Goal: Task Accomplishment & Management: Manage account settings

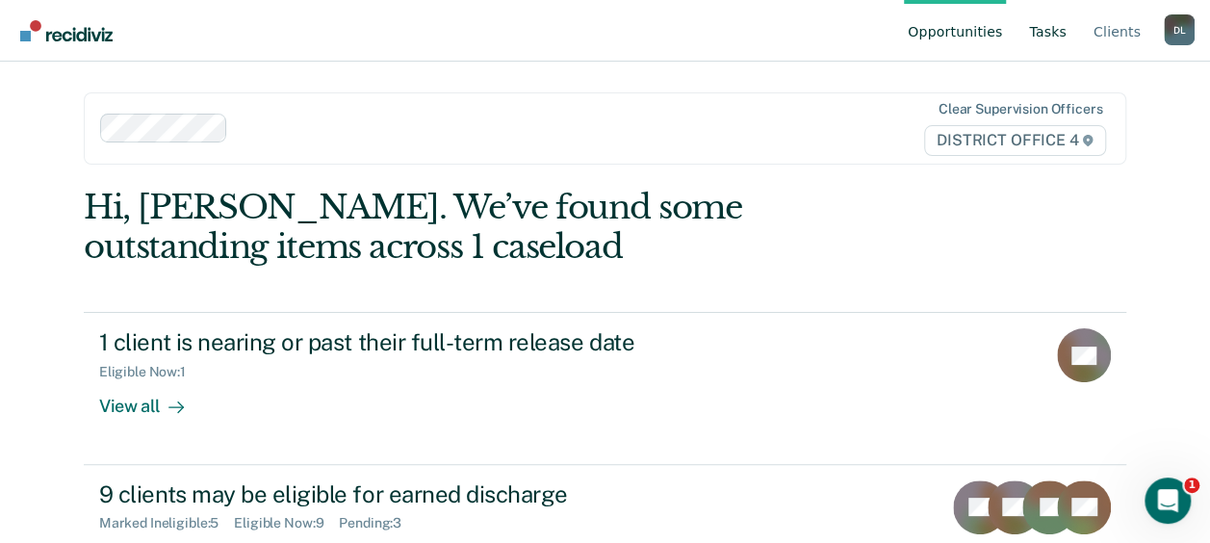
click at [1063, 28] on link "Tasks" at bounding box center [1047, 31] width 45 height 62
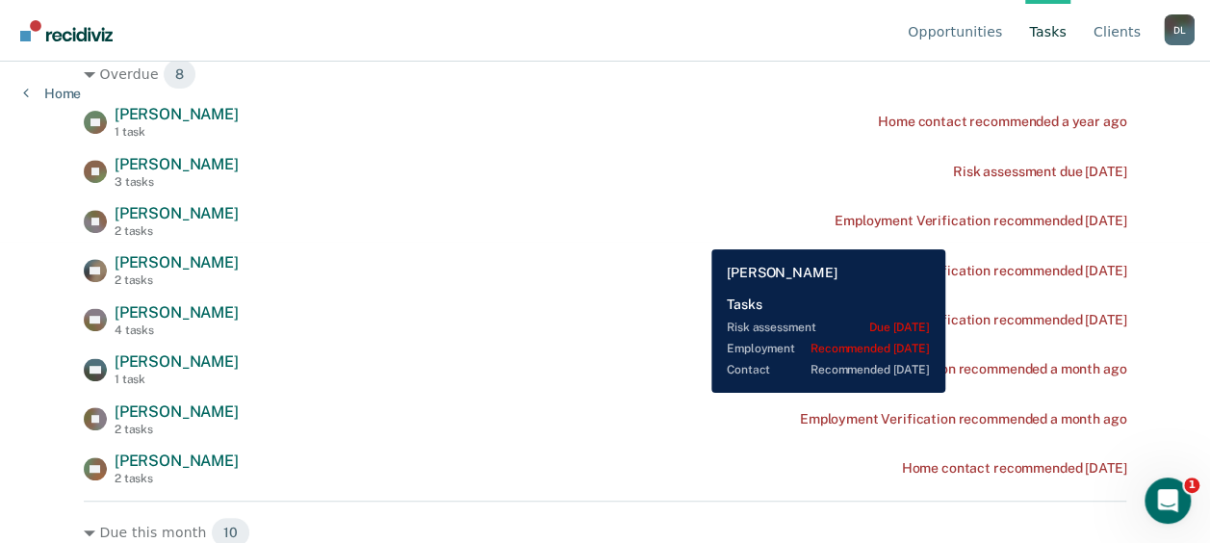
scroll to position [300, 0]
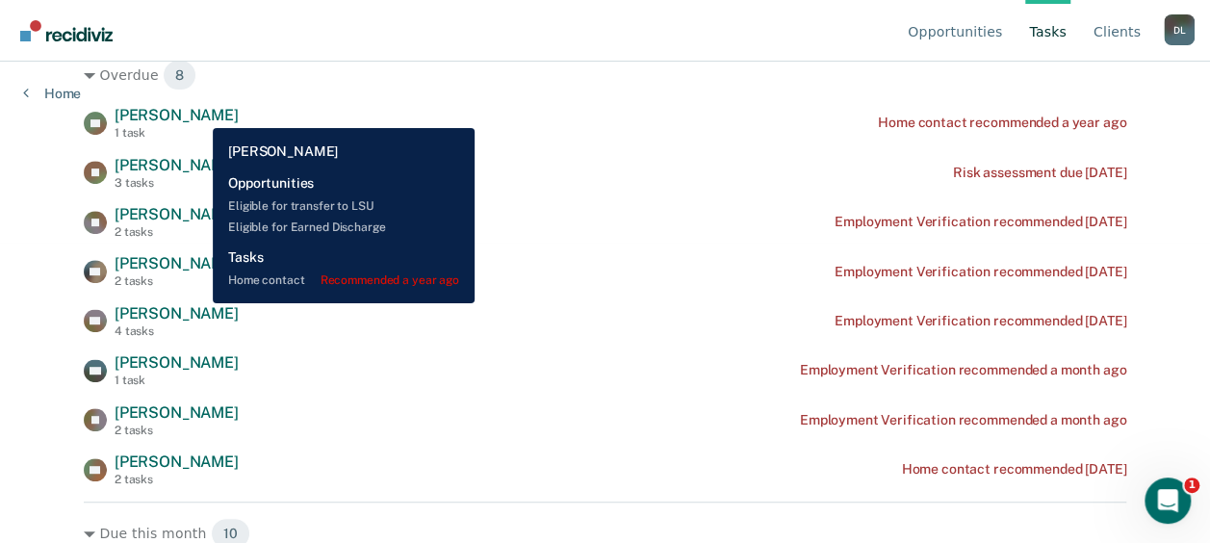
click at [197, 114] on span "[PERSON_NAME]" at bounding box center [177, 115] width 124 height 18
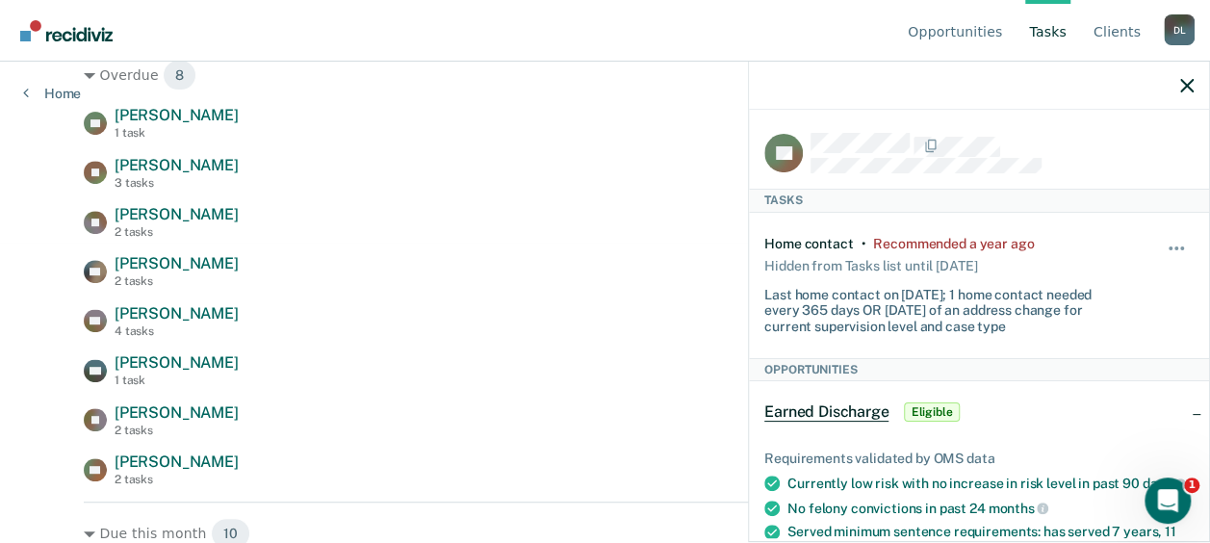
click at [1165, 236] on div "Hide from tasks list for... 7 days 30 days 90 days" at bounding box center [1177, 285] width 33 height 99
click at [1174, 246] on span "button" at bounding box center [1176, 248] width 4 height 4
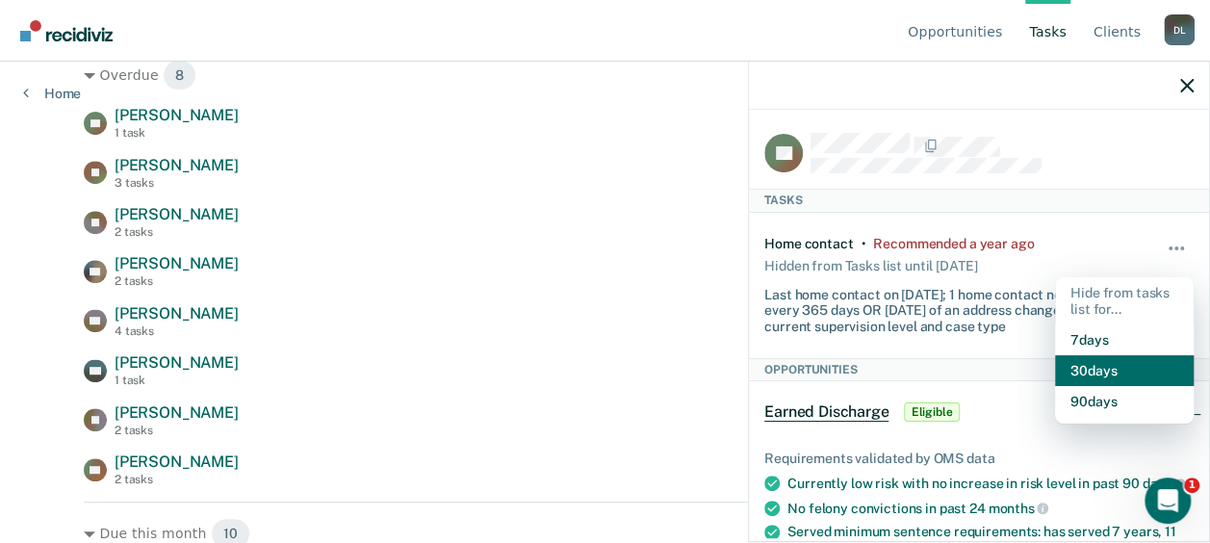
click at [1095, 363] on button "30 days" at bounding box center [1124, 370] width 139 height 31
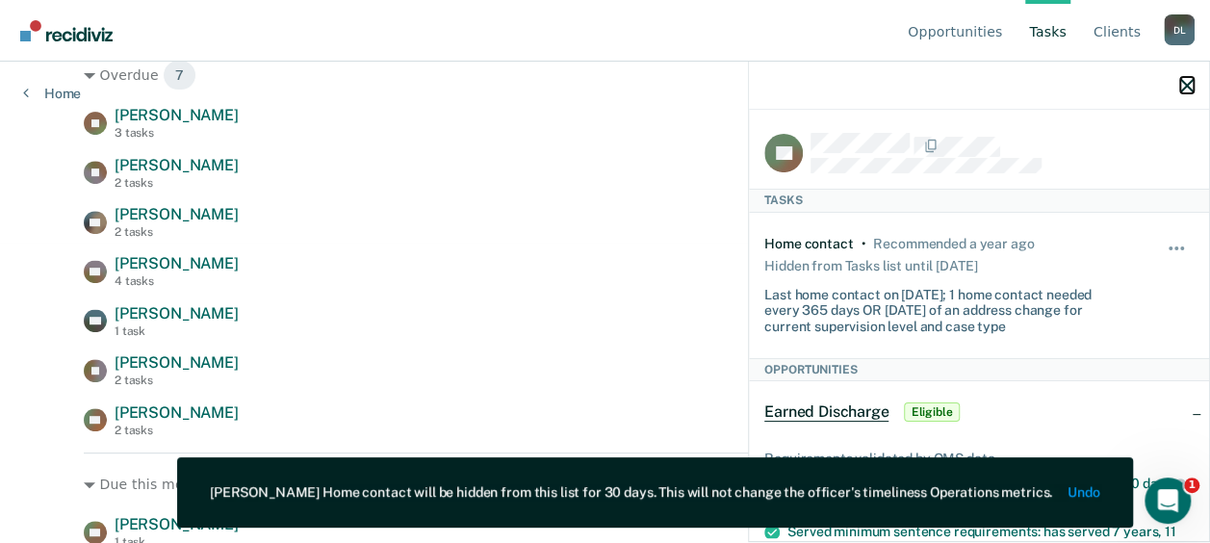
click at [1184, 78] on button "button" at bounding box center [1186, 85] width 13 height 16
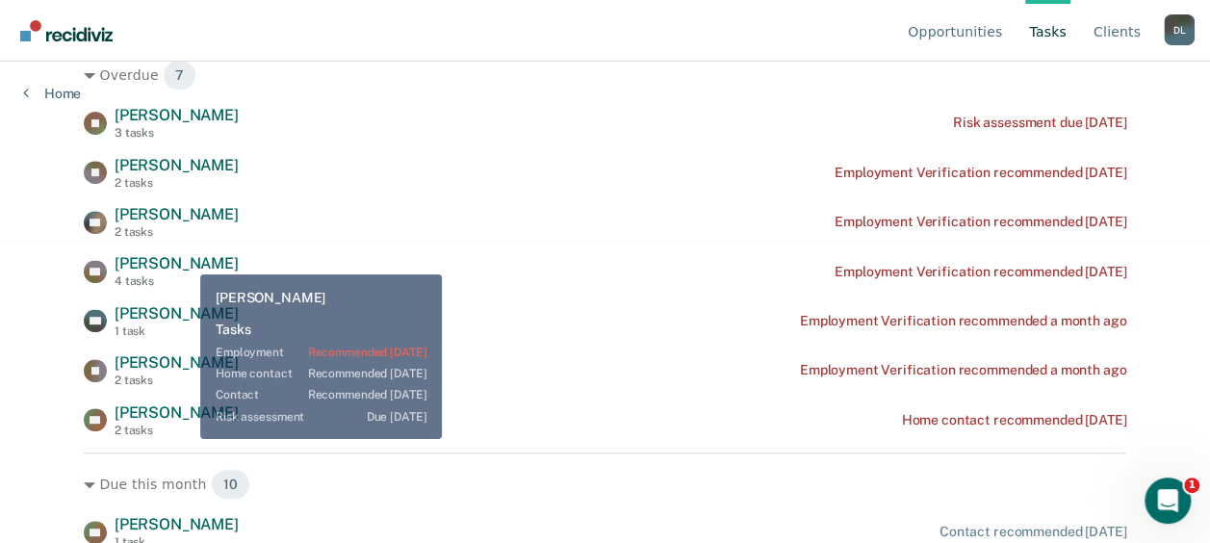
click at [181, 263] on span "[PERSON_NAME]" at bounding box center [177, 263] width 124 height 18
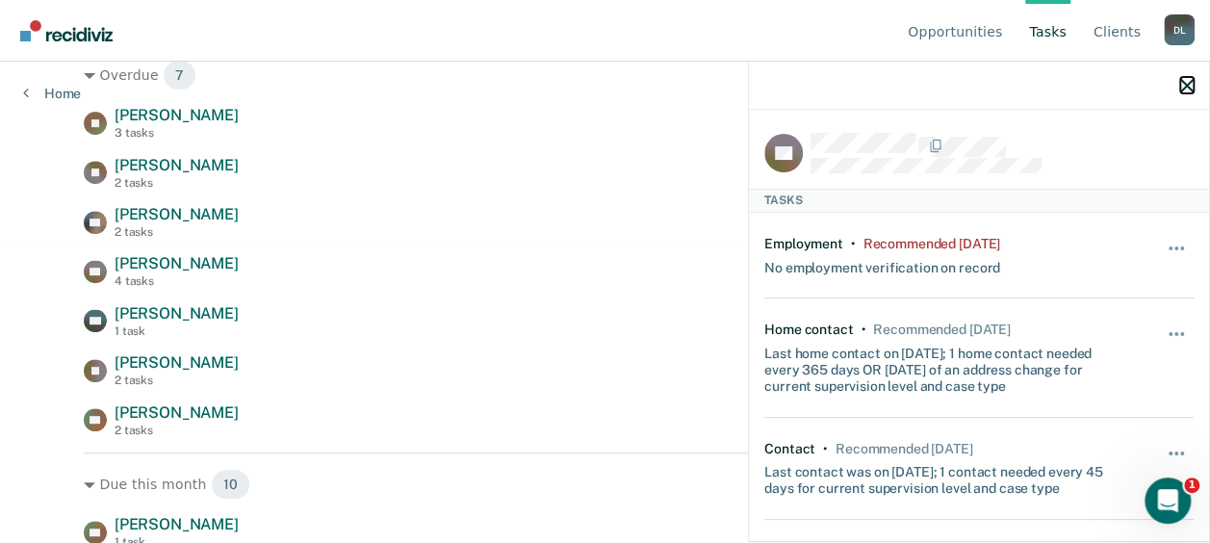
click at [1185, 83] on icon "button" at bounding box center [1186, 85] width 13 height 13
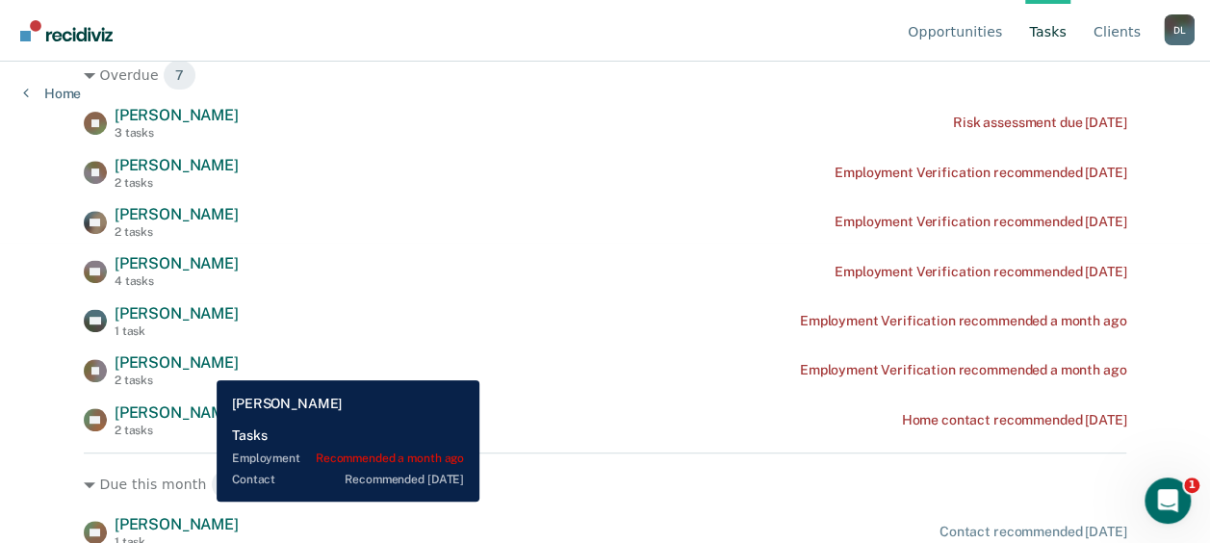
click at [201, 366] on span "[PERSON_NAME]" at bounding box center [177, 362] width 124 height 18
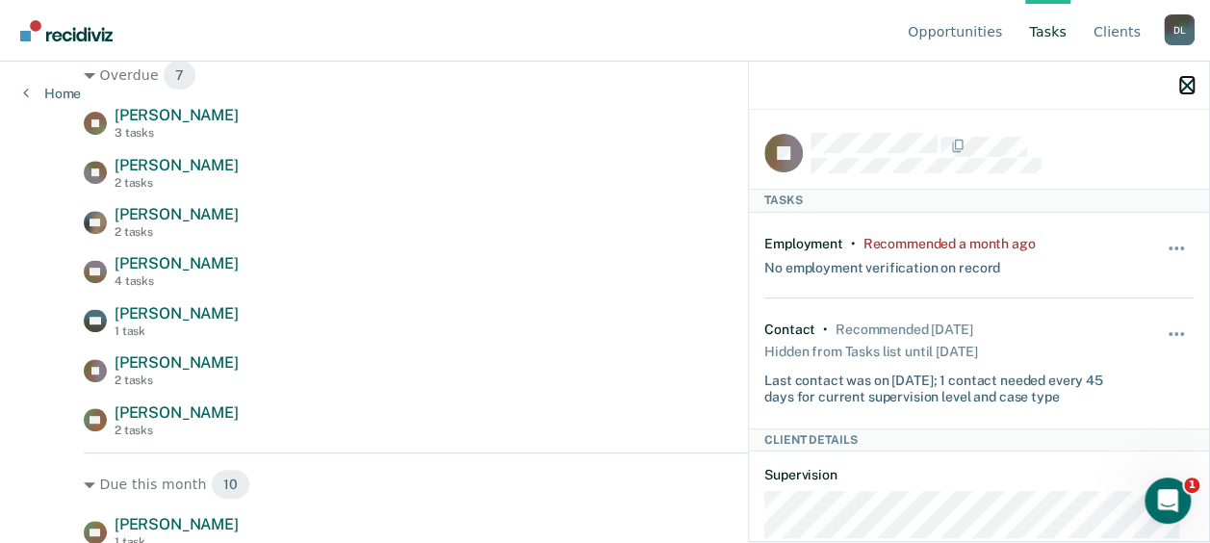
click at [1189, 83] on icon "button" at bounding box center [1186, 85] width 13 height 13
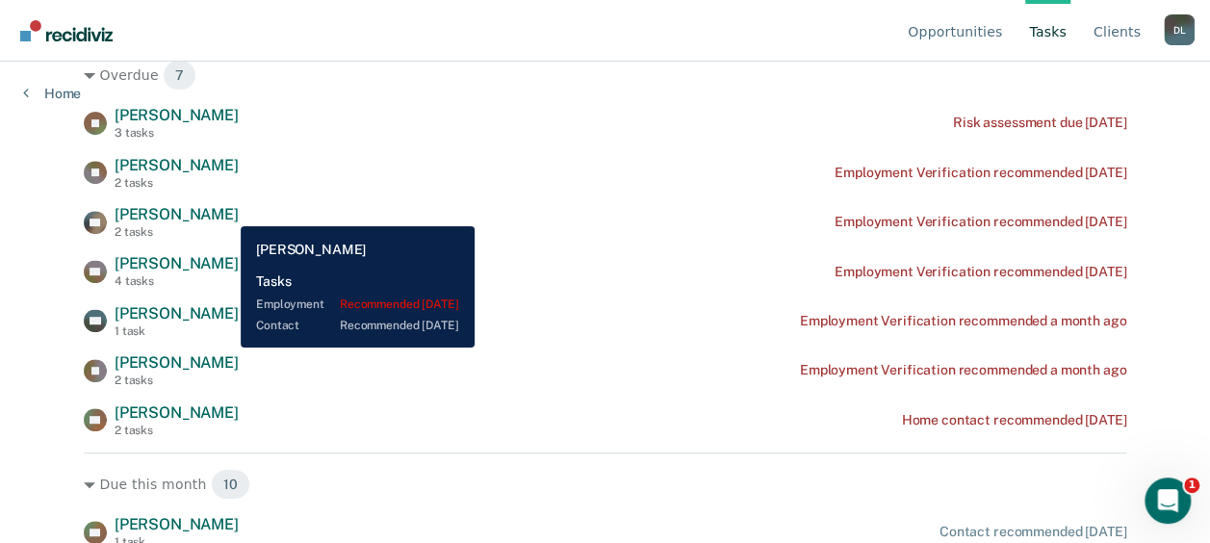
click at [221, 210] on span "[PERSON_NAME]" at bounding box center [177, 214] width 124 height 18
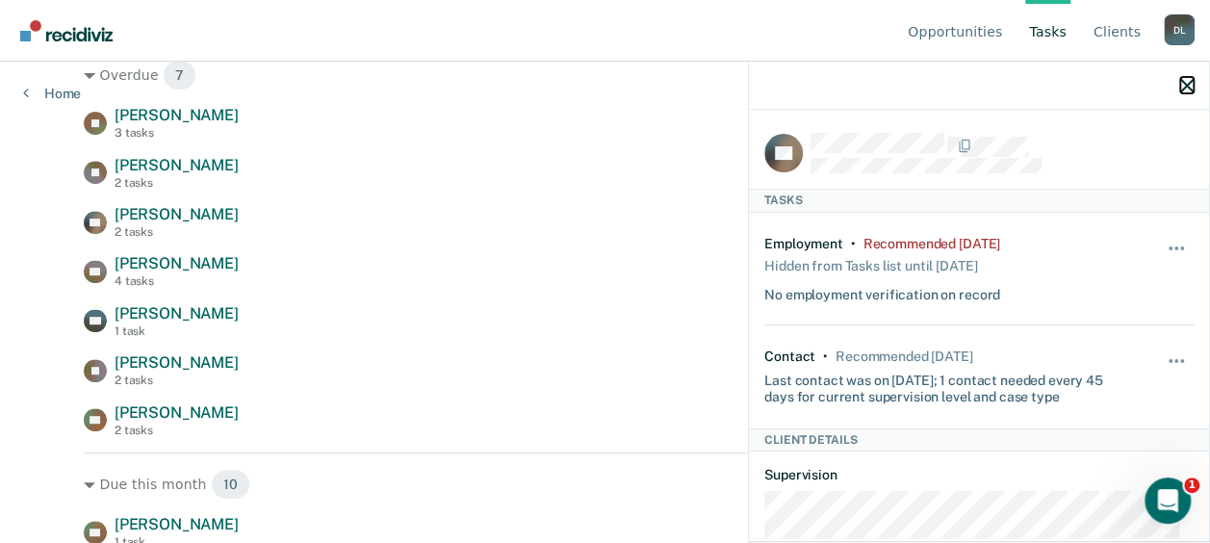
click at [1190, 89] on icon "button" at bounding box center [1186, 85] width 13 height 13
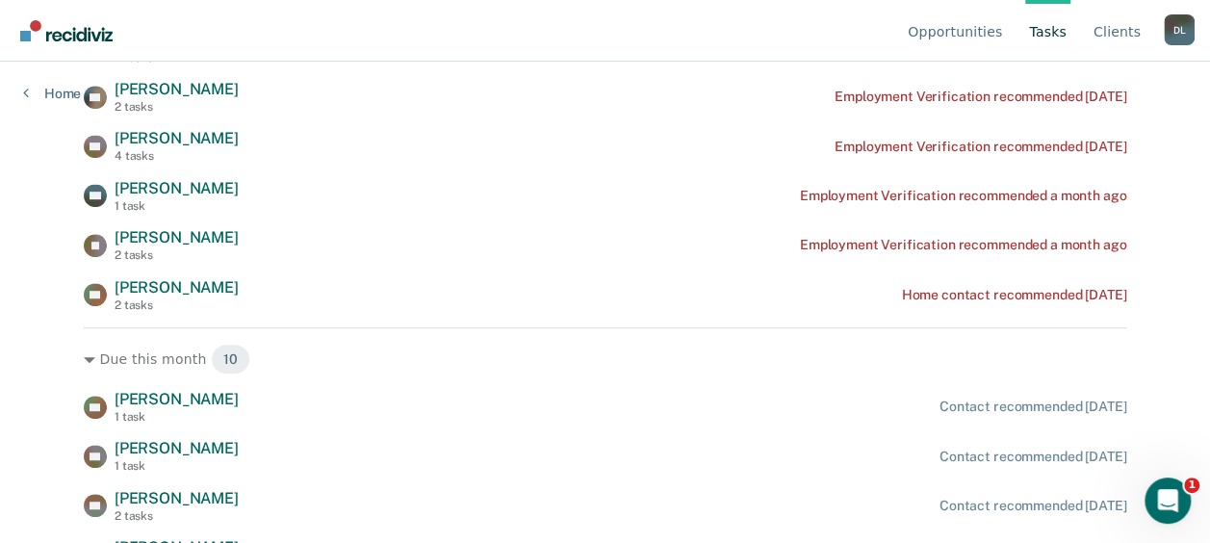
scroll to position [430, 0]
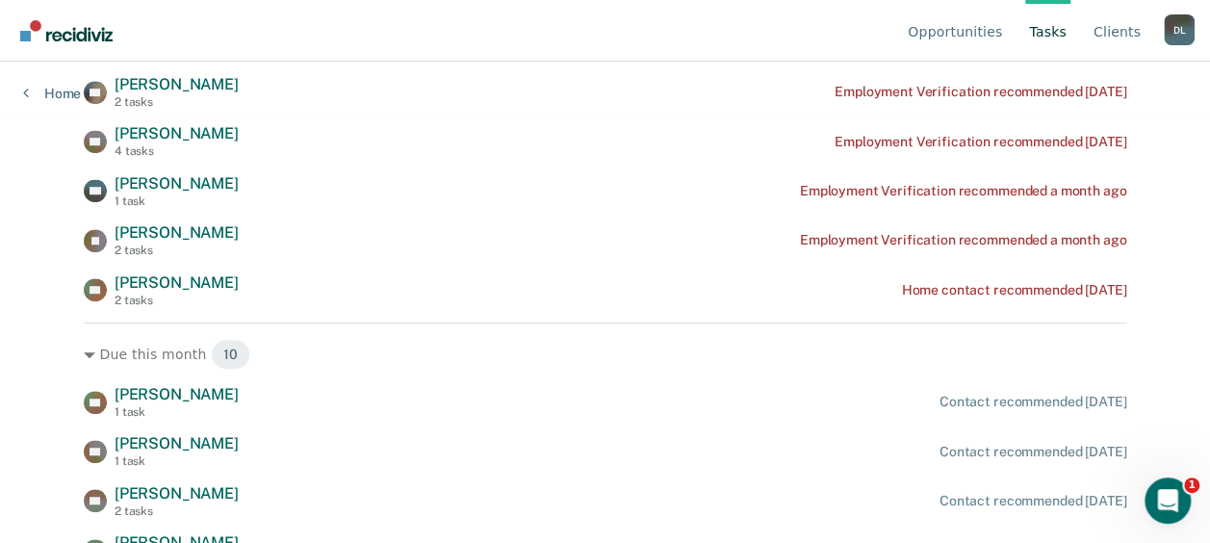
click at [1169, 34] on div "D L" at bounding box center [1179, 29] width 31 height 31
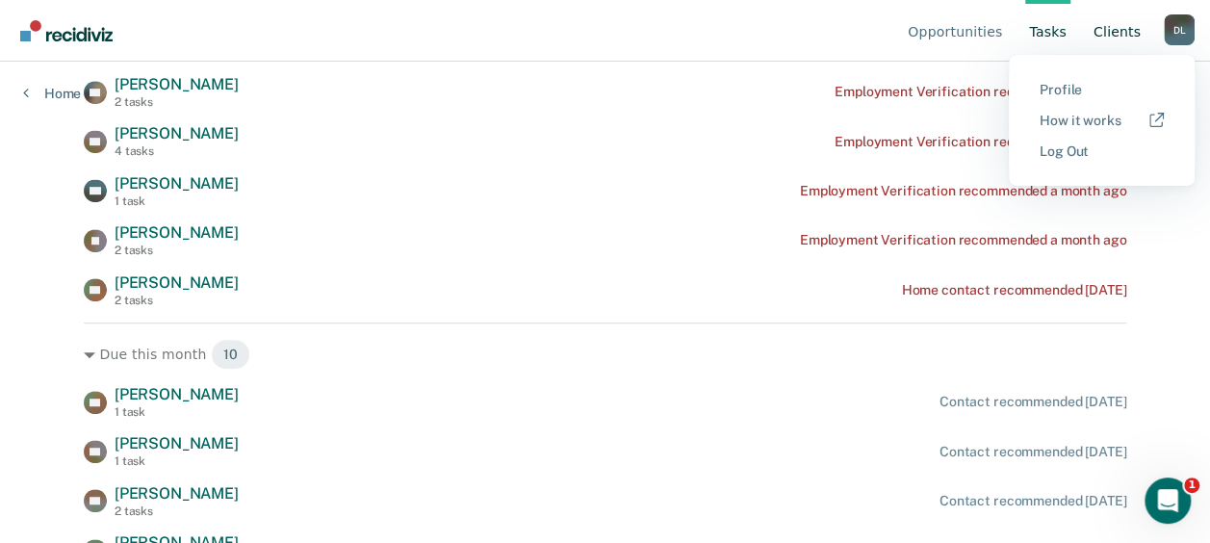
click at [1113, 35] on link "Client s" at bounding box center [1117, 31] width 55 height 62
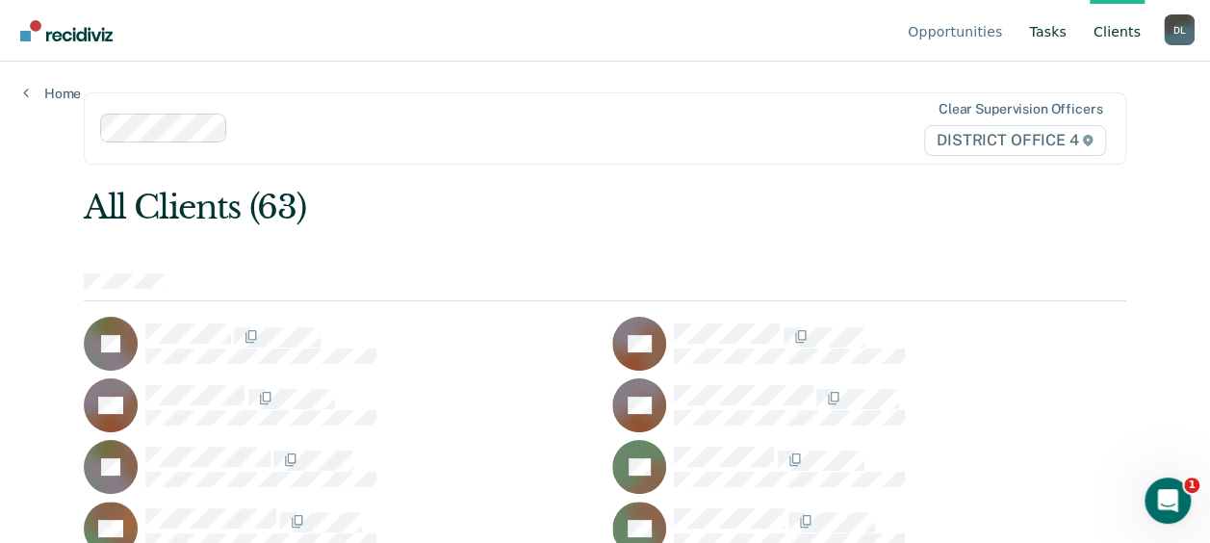
click at [1064, 31] on link "Tasks" at bounding box center [1047, 31] width 45 height 62
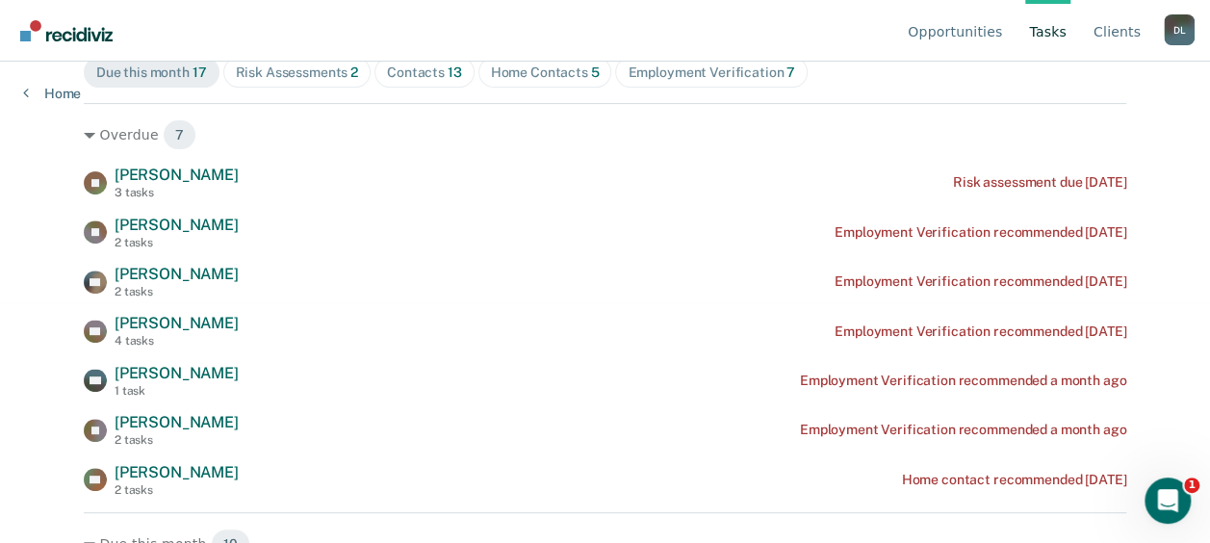
scroll to position [243, 0]
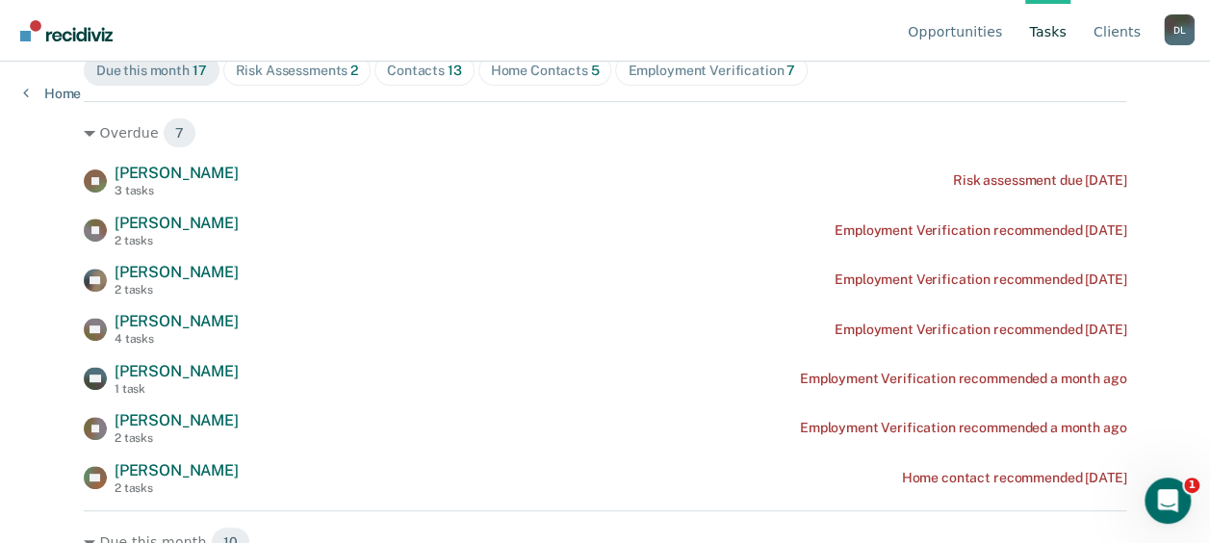
click at [51, 291] on div "Opportunities Tasks Client s [PERSON_NAME] [PERSON_NAME] Profile How it works L…" at bounding box center [605, 28] width 1210 height 543
drag, startPoint x: 40, startPoint y: 400, endPoint x: 58, endPoint y: 495, distance: 95.9
click at [58, 300] on html "Looks like you’re using Internet Explorer 11. For faster loading and a better e…" at bounding box center [605, 28] width 1210 height 543
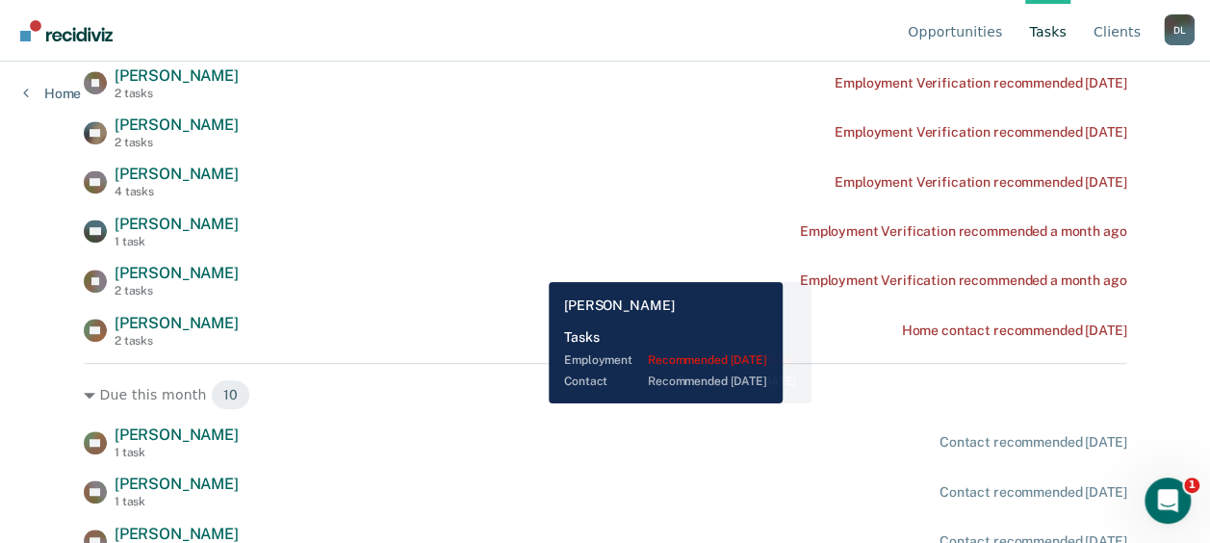
scroll to position [392, 0]
